Goal: Information Seeking & Learning: Learn about a topic

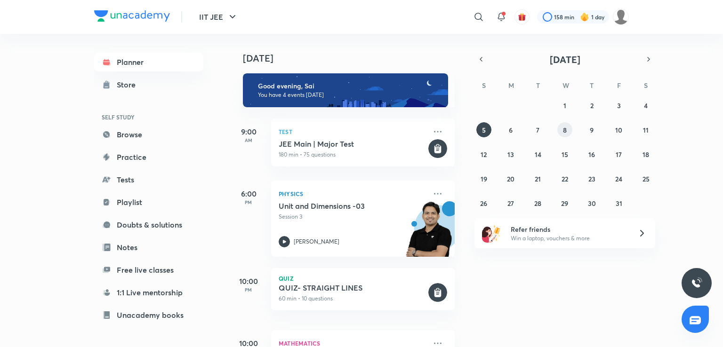
click at [558, 131] on button "8" at bounding box center [564, 129] width 15 height 15
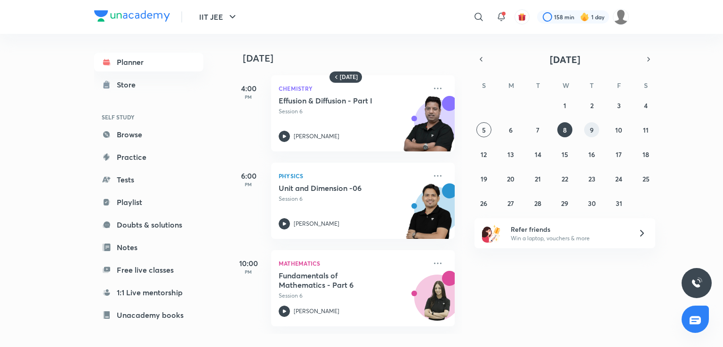
click at [590, 126] on abbr "9" at bounding box center [592, 130] width 4 height 9
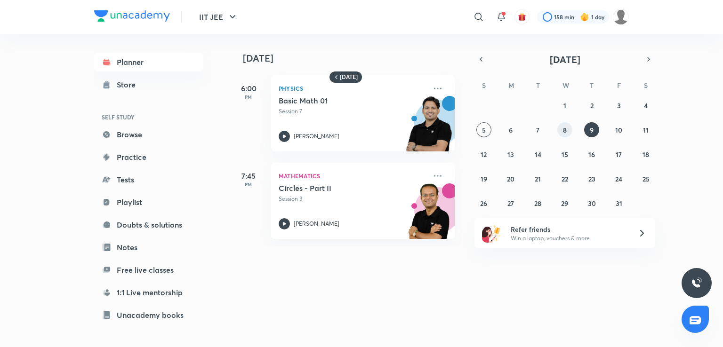
click at [566, 129] on abbr "8" at bounding box center [565, 130] width 4 height 9
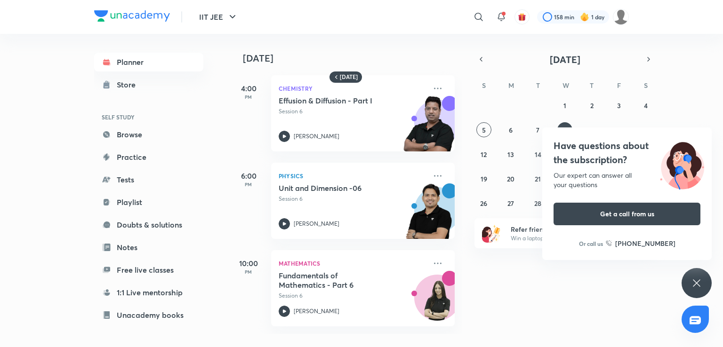
click at [685, 280] on div "Have questions about the subscription? Our expert can answer all your questions…" at bounding box center [697, 283] width 30 height 30
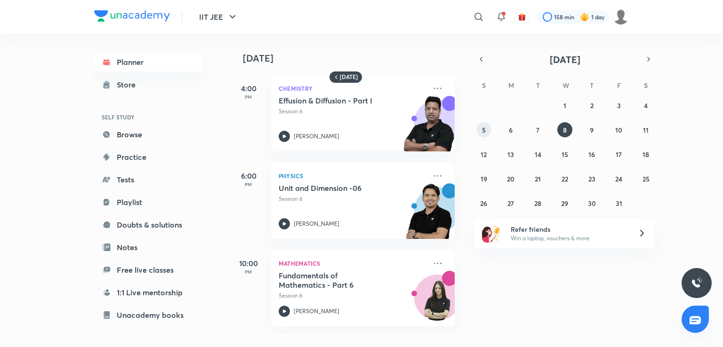
click at [480, 134] on button "5" at bounding box center [483, 129] width 15 height 15
